Goal: Find specific page/section: Find specific page/section

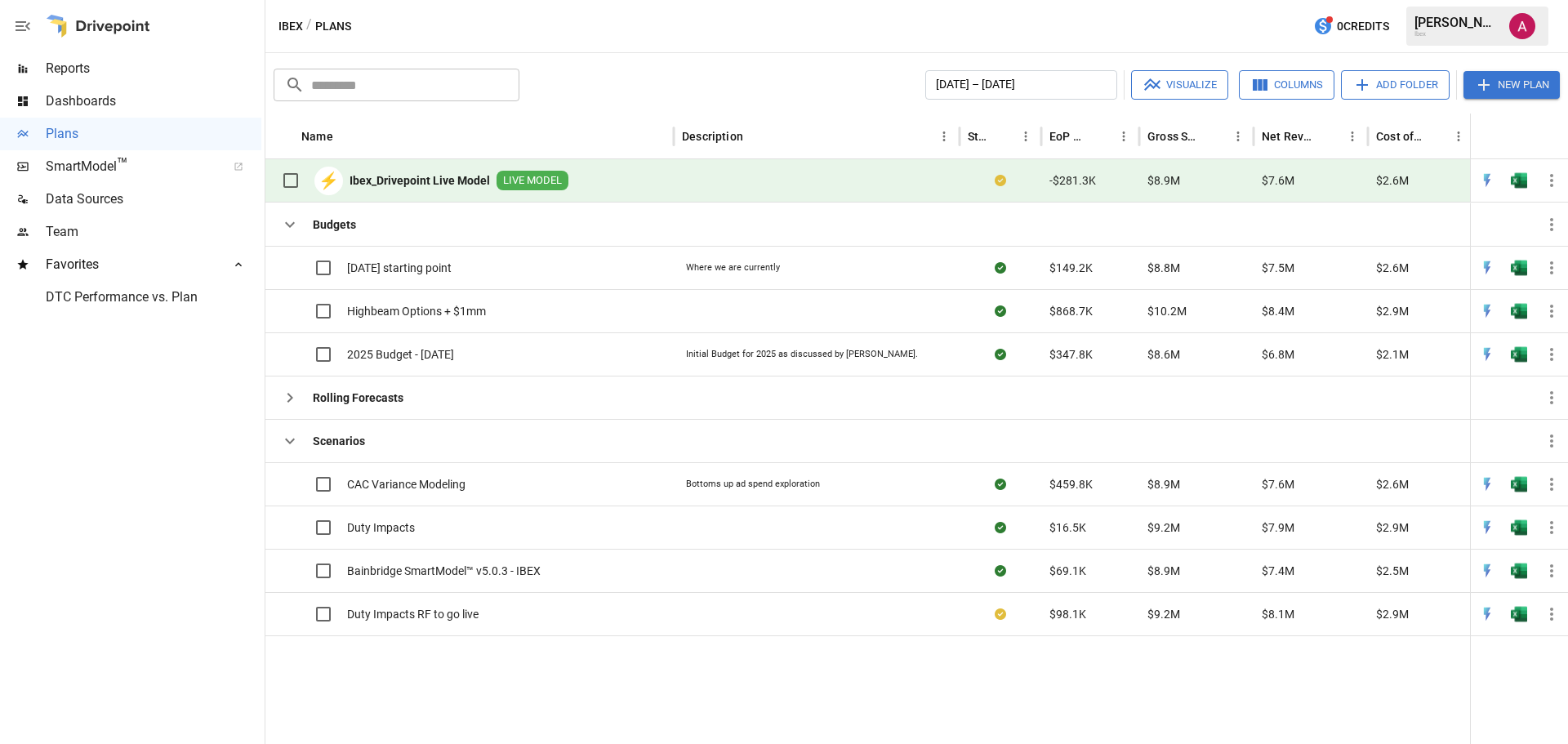
click at [105, 159] on span "SmartModel ™" at bounding box center [130, 167] width 170 height 20
click at [112, 198] on span "Data Sources" at bounding box center [153, 200] width 215 height 20
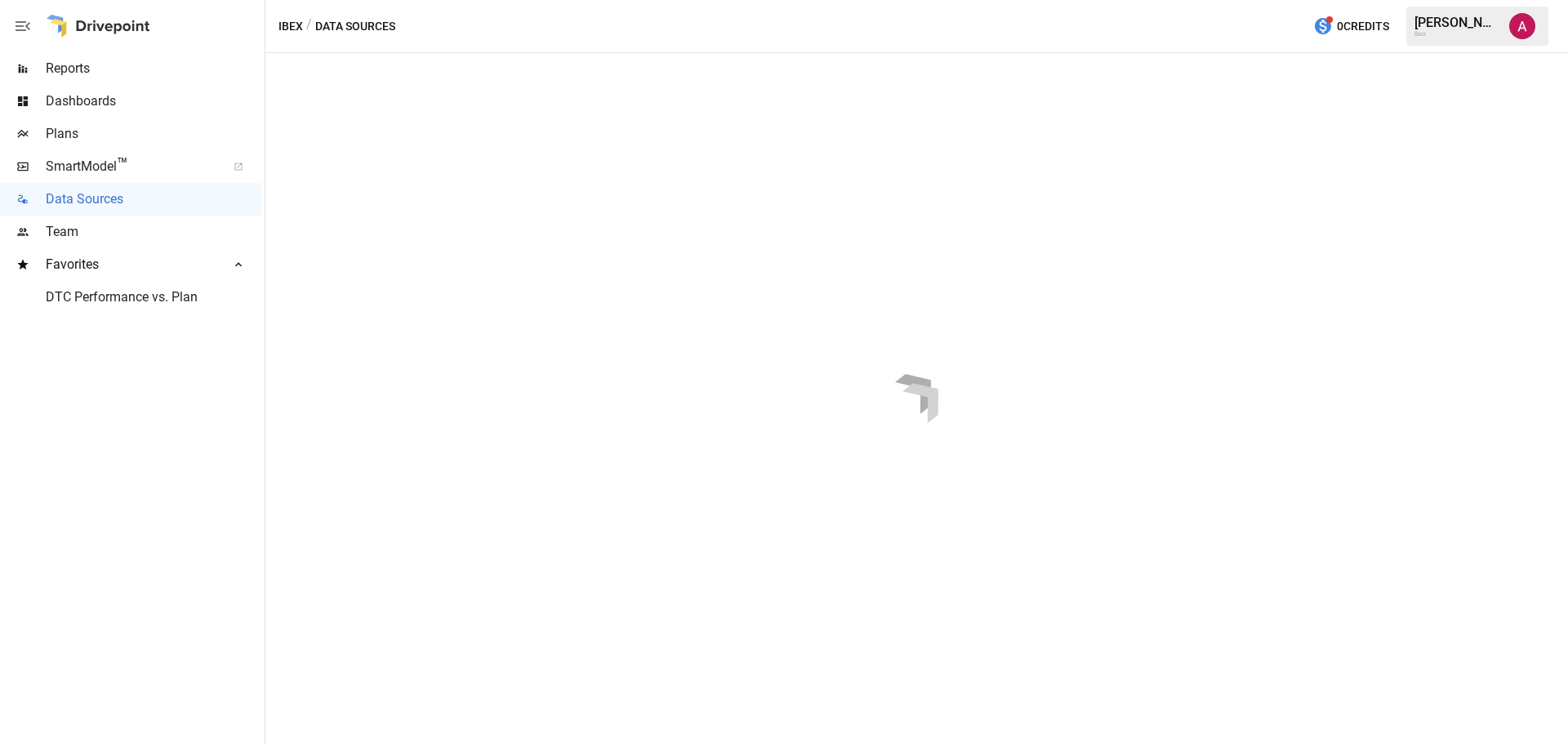
click at [147, 60] on span "Reports" at bounding box center [153, 69] width 215 height 20
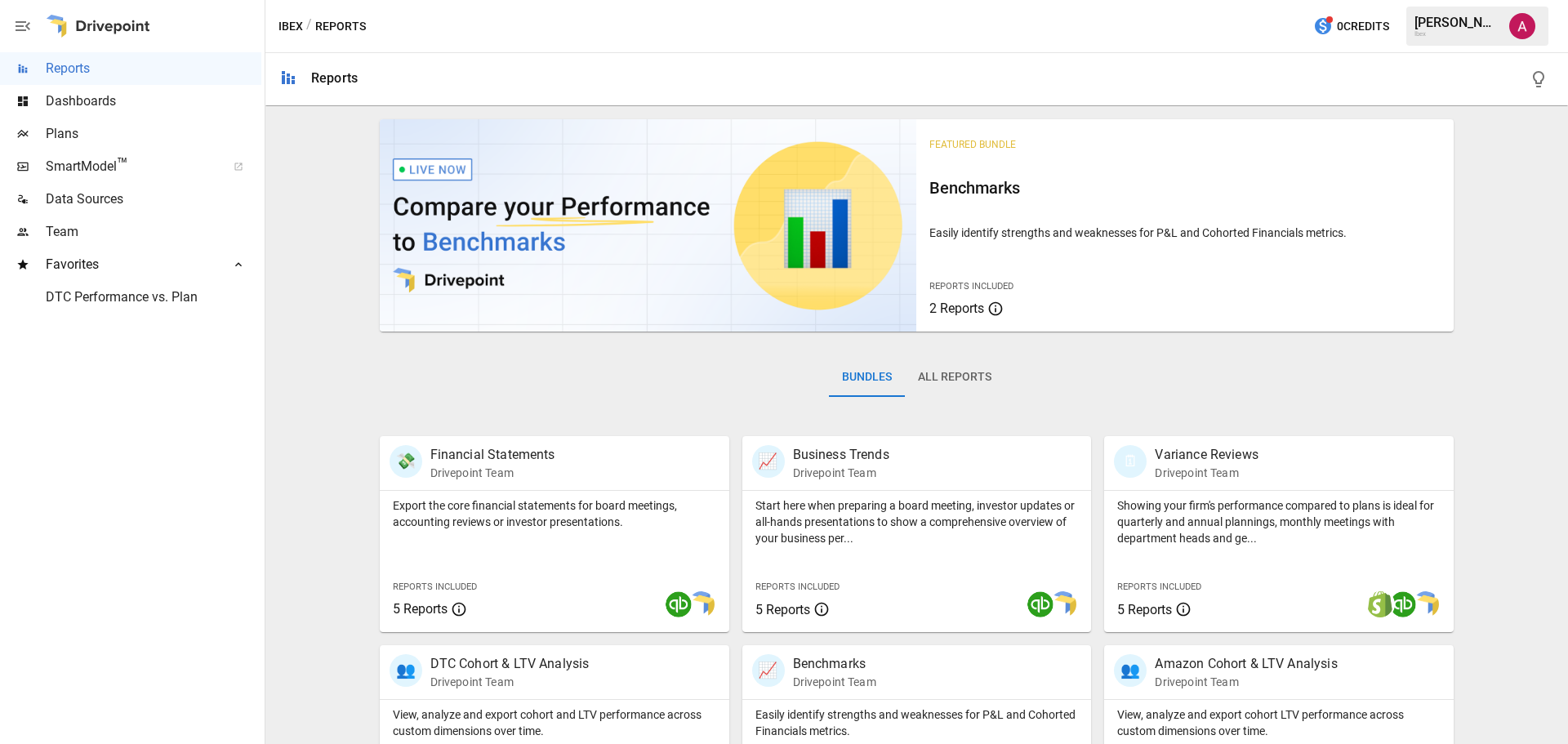
click at [182, 101] on span "Dashboards" at bounding box center [153, 101] width 215 height 20
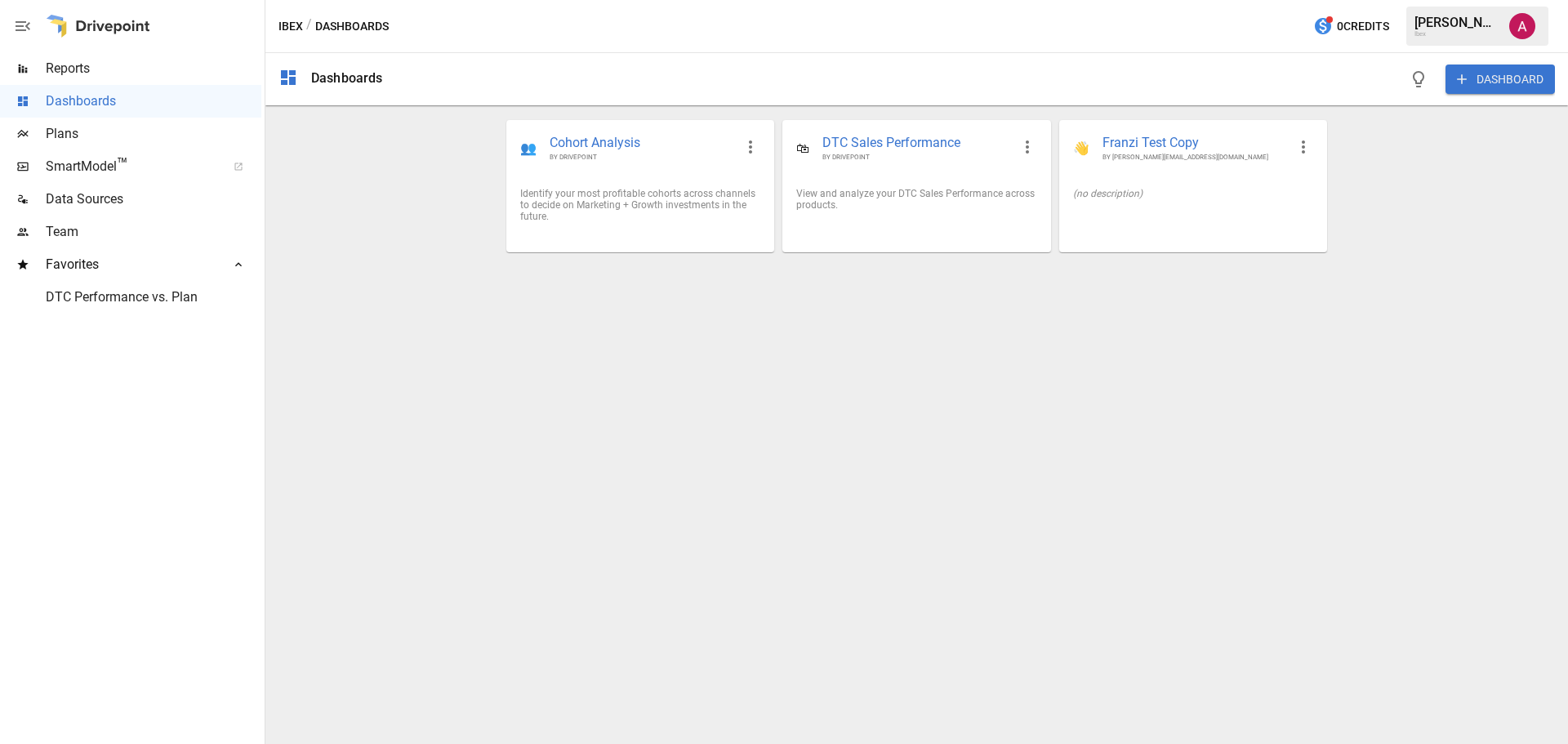
click at [109, 136] on span "Plans" at bounding box center [153, 134] width 215 height 20
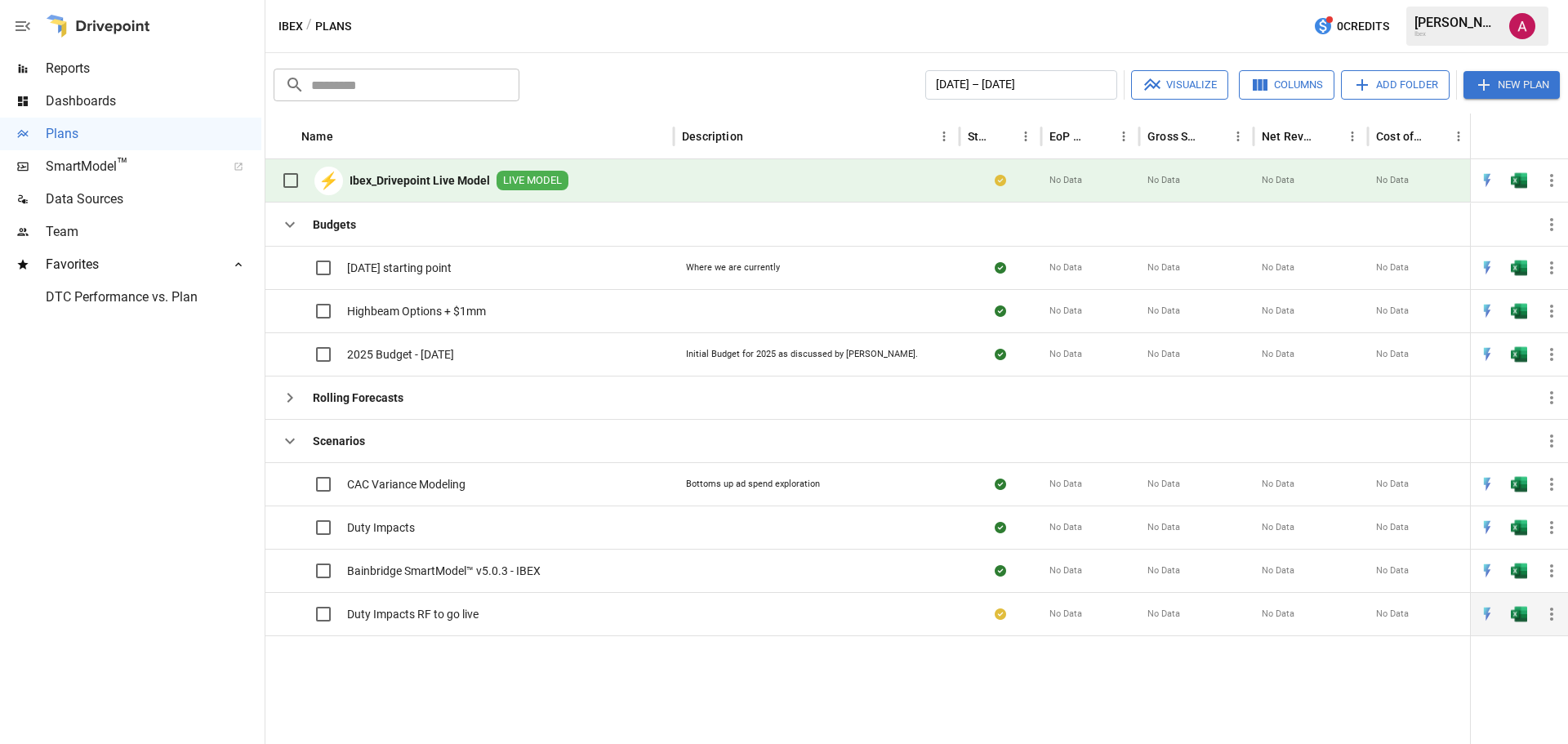
click at [543, 615] on div "Duty Impacts RF to go live" at bounding box center [469, 614] width 408 height 44
click at [393, 610] on span "Duty Impacts RF to go live" at bounding box center [413, 614] width 131 height 16
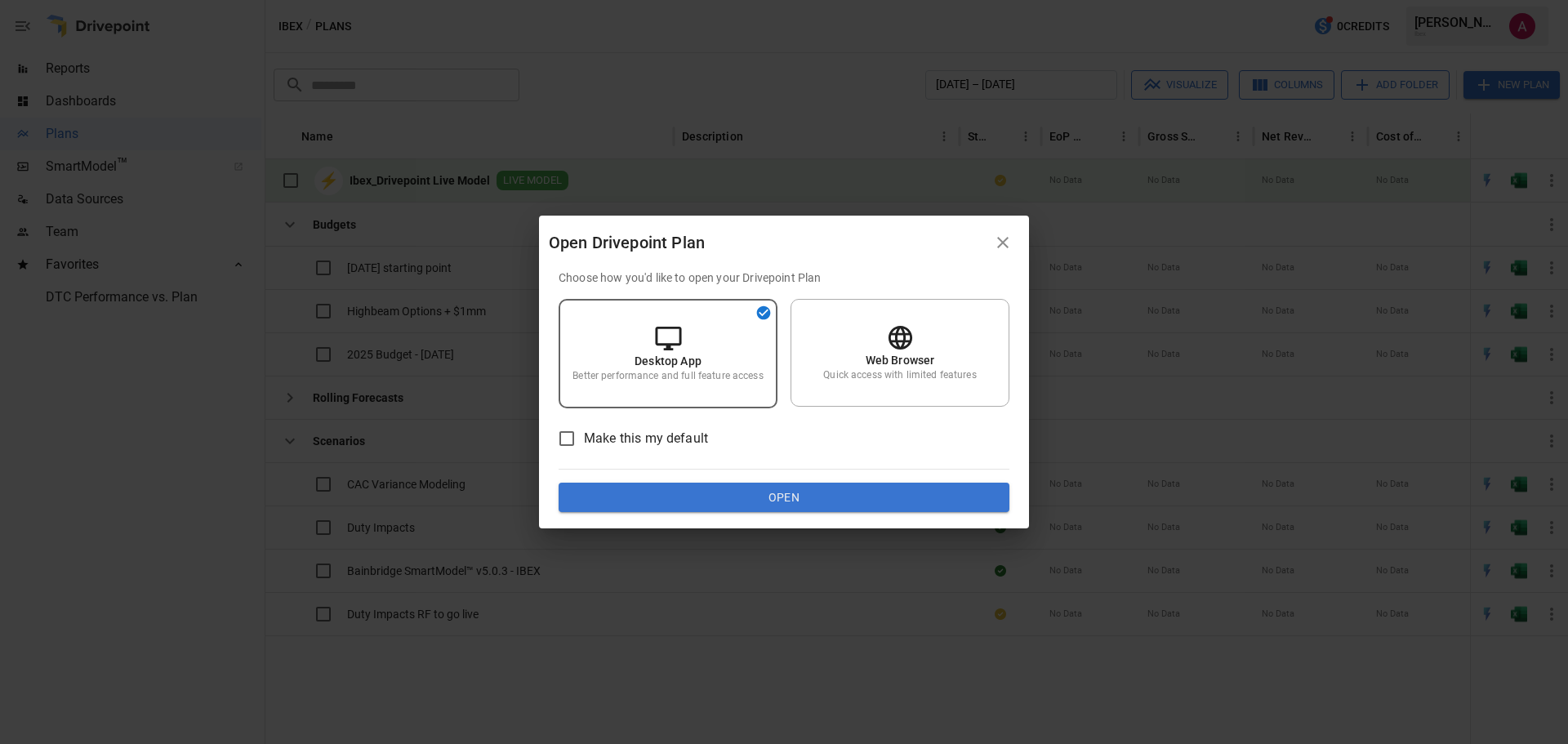
click at [696, 504] on button "Open" at bounding box center [784, 498] width 451 height 30
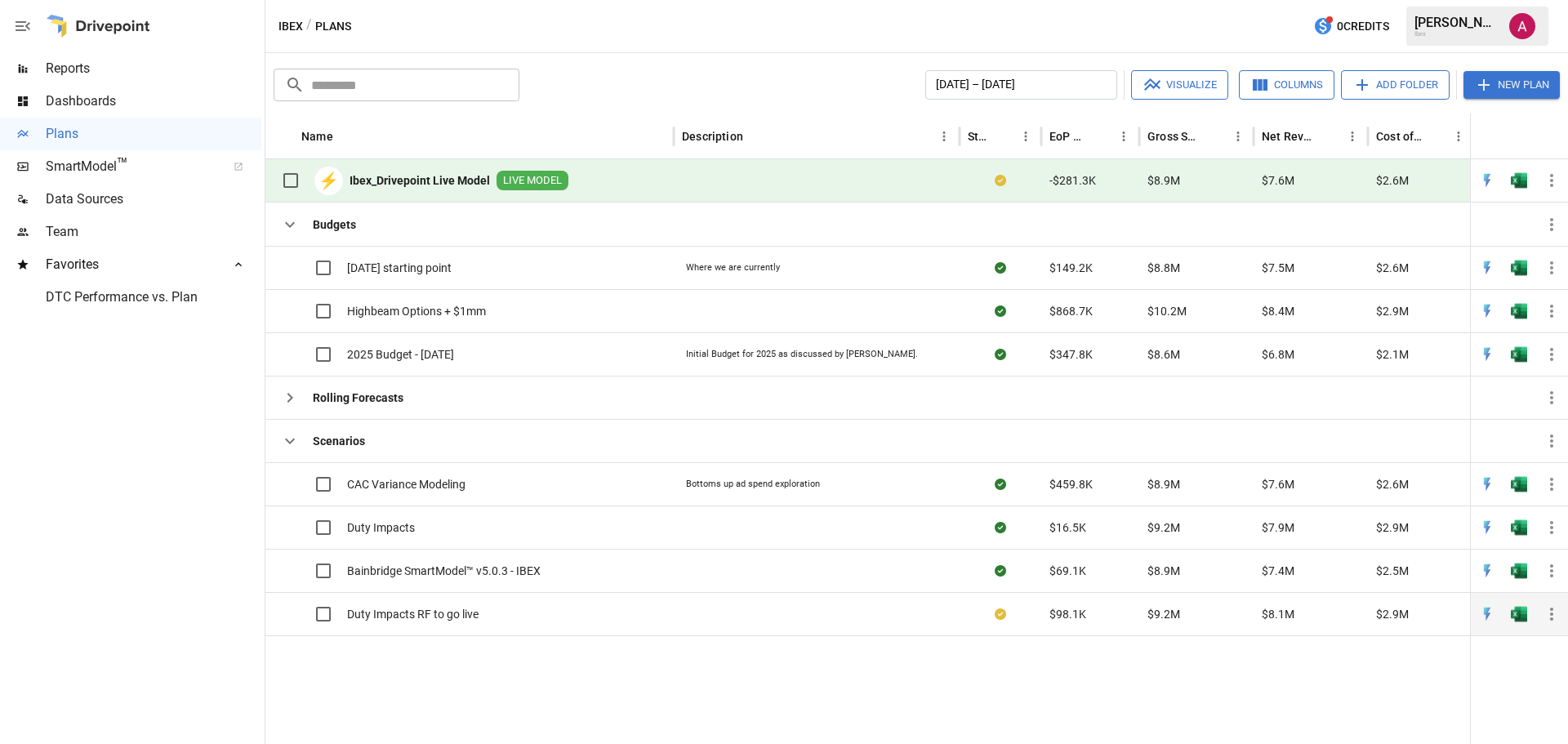
click at [665, 623] on div "Duty Impacts RF to go live" at bounding box center [469, 614] width 408 height 44
click at [480, 621] on div "Duty Impacts RF to go live" at bounding box center [469, 614] width 408 height 44
click at [418, 617] on span "Duty Impacts RF to go live" at bounding box center [413, 614] width 131 height 16
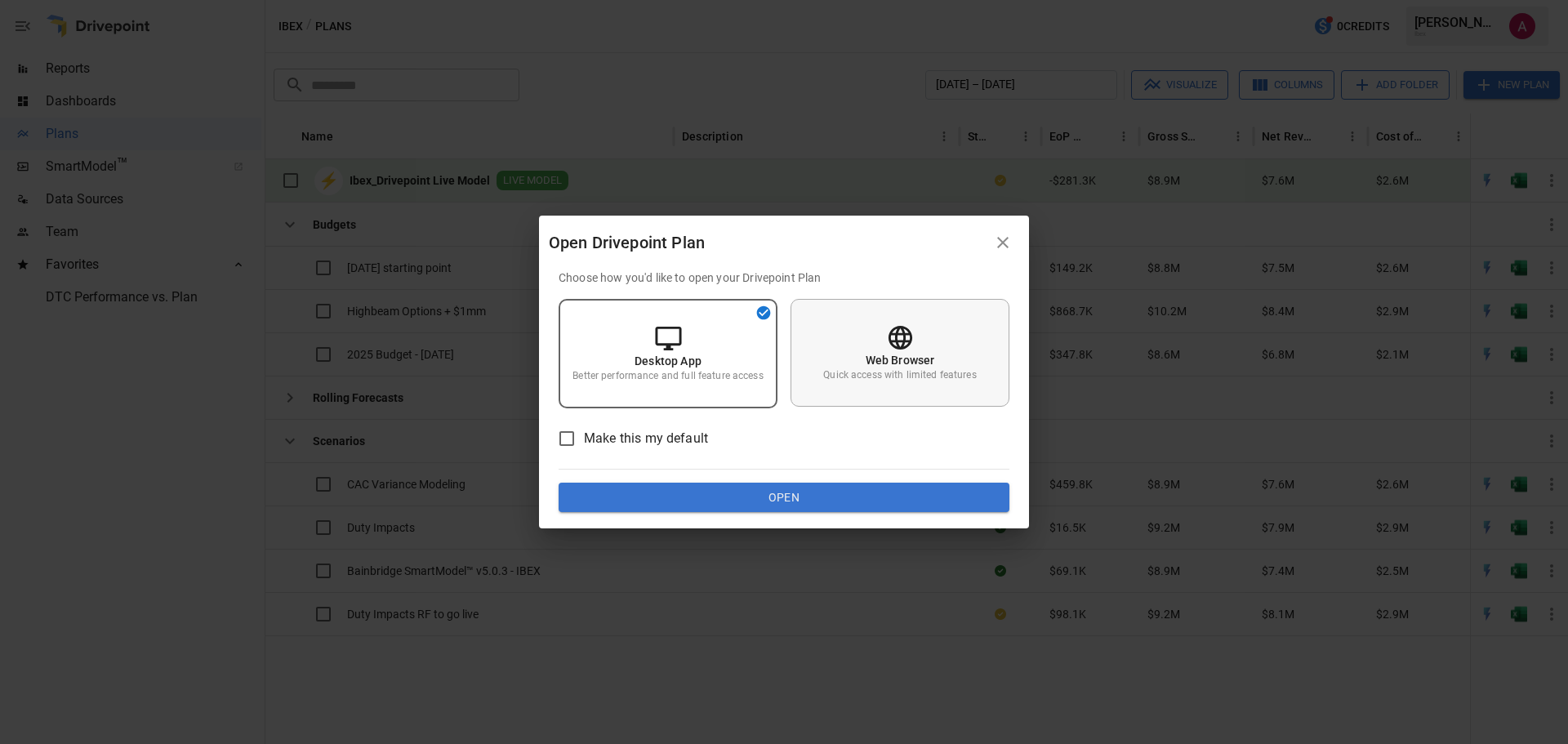
click at [906, 372] on p "Quick access with limited features" at bounding box center [900, 375] width 153 height 14
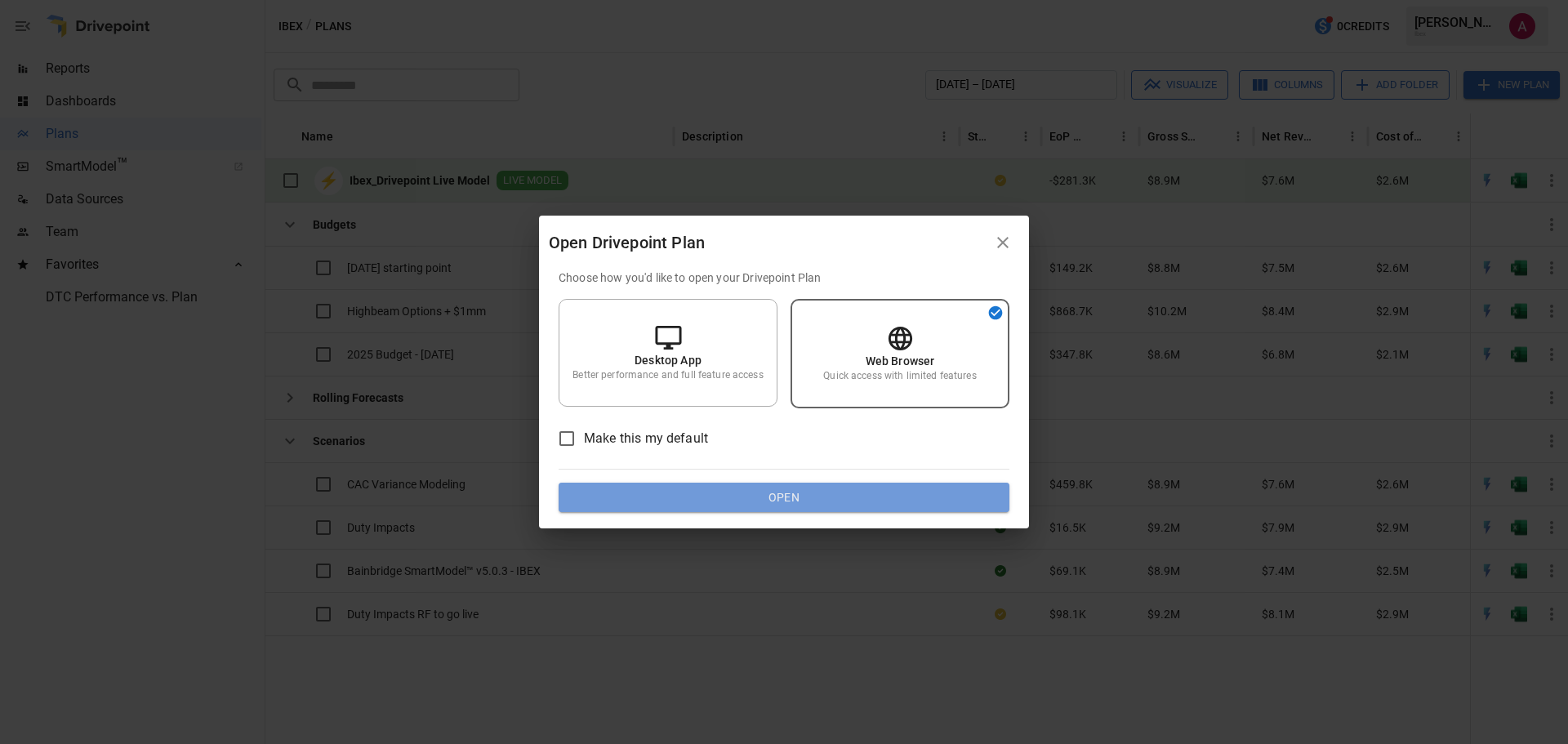
click at [772, 500] on button "Open" at bounding box center [784, 498] width 451 height 30
